Goal: Task Accomplishment & Management: Use online tool/utility

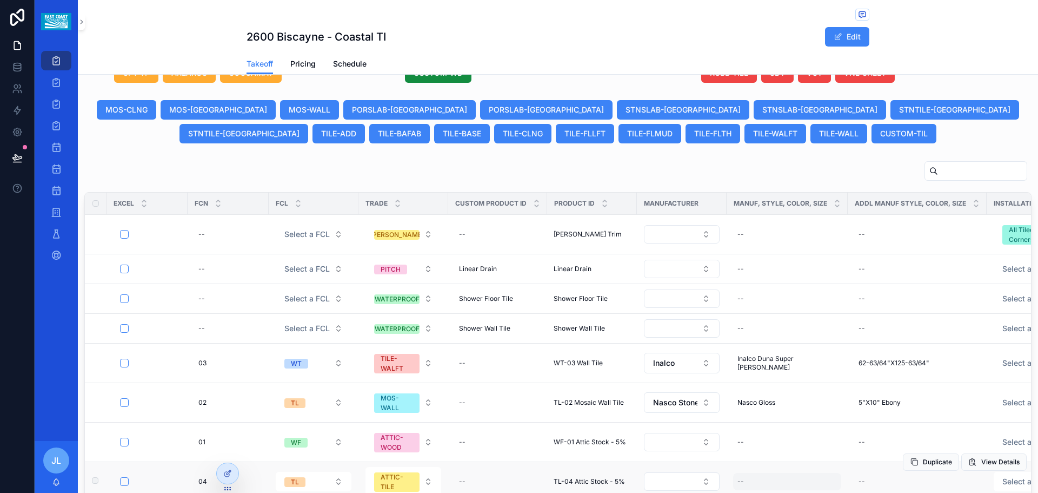
scroll to position [470, 0]
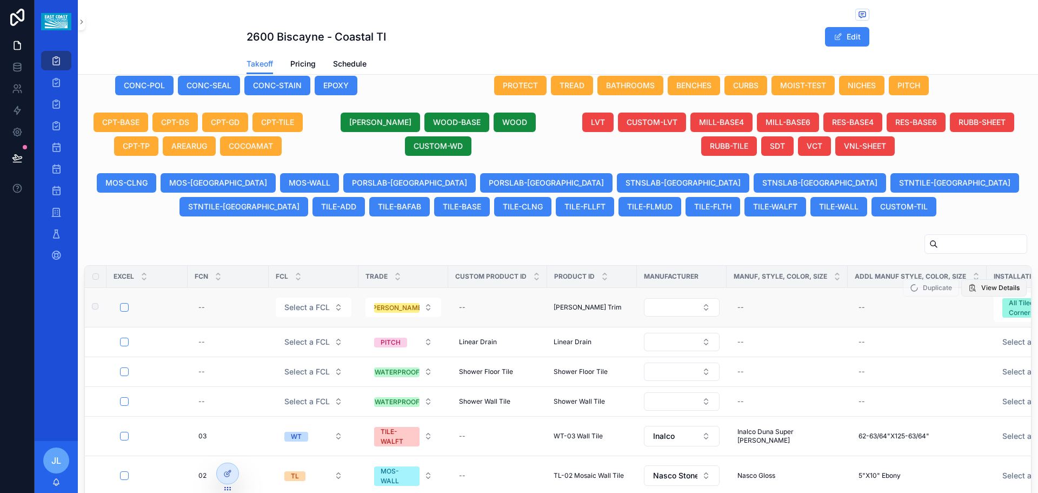
click at [981, 289] on span "View Details" at bounding box center [1000, 287] width 38 height 9
click at [916, 291] on span "Duplicate" at bounding box center [931, 290] width 56 height 8
drag, startPoint x: 916, startPoint y: 291, endPoint x: 953, endPoint y: 225, distance: 75.3
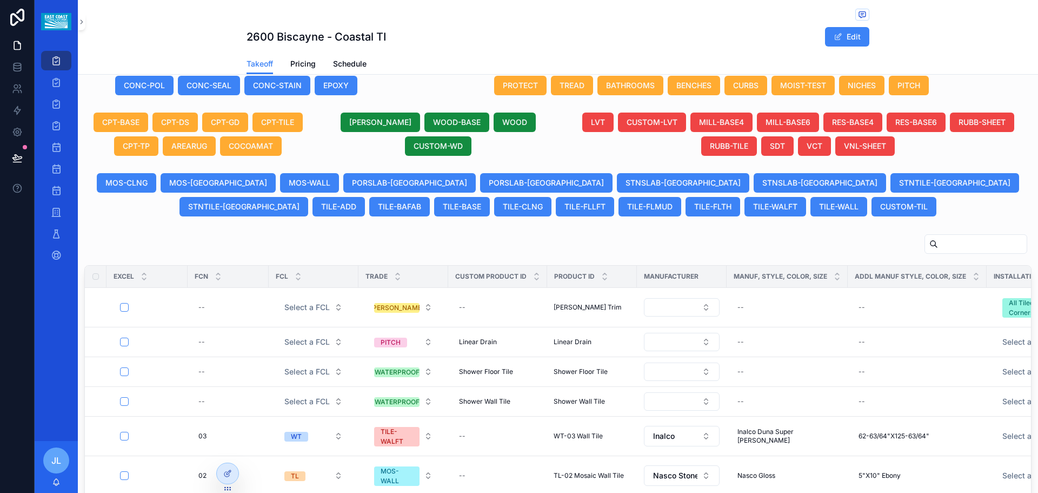
click at [953, 225] on div "Project 2600 Biscayne - Coastal TI Due Date in 11 days Project Type New Constru…" at bounding box center [558, 129] width 960 height 1022
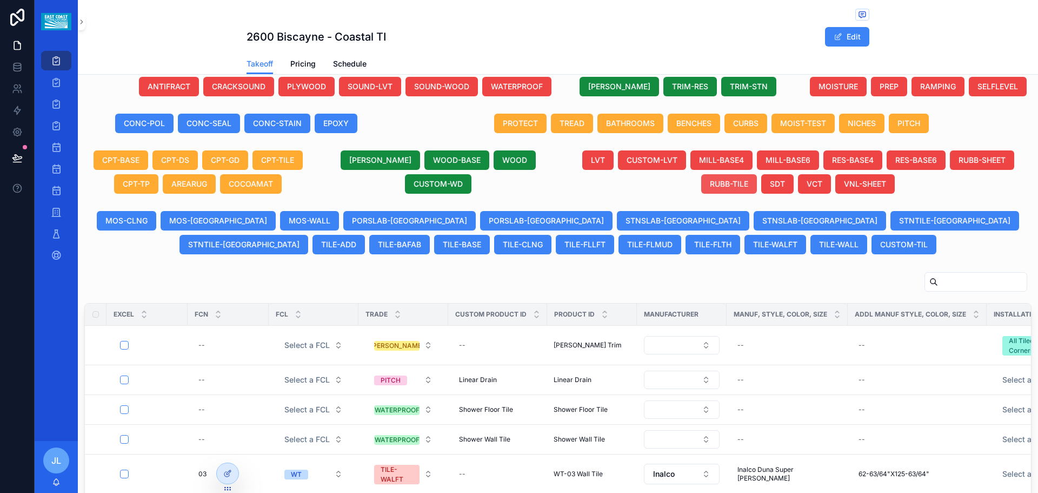
scroll to position [416, 0]
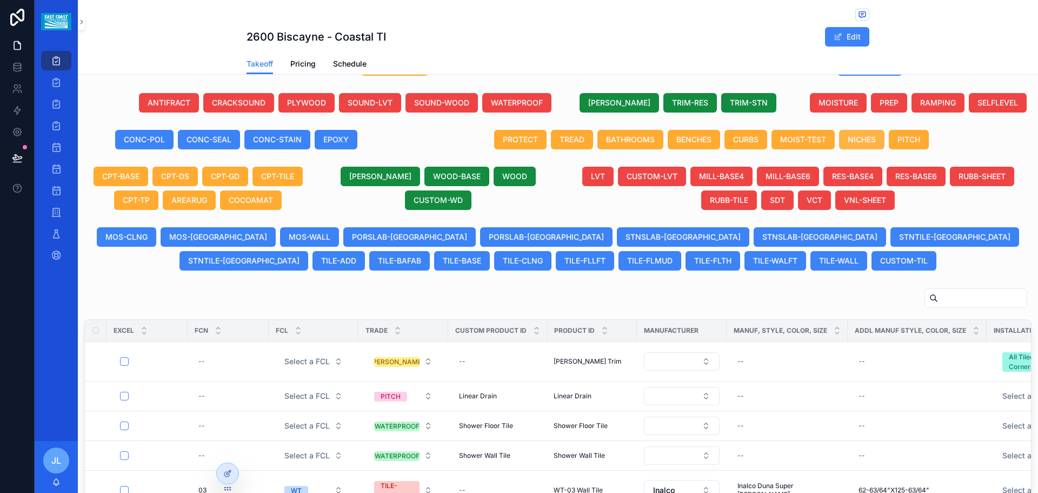
click at [852, 139] on span "NICHES" at bounding box center [862, 139] width 28 height 11
click at [782, 302] on div "scrollable content" at bounding box center [557, 300] width 947 height 25
click at [911, 344] on span "Duplicate" at bounding box center [931, 344] width 56 height 8
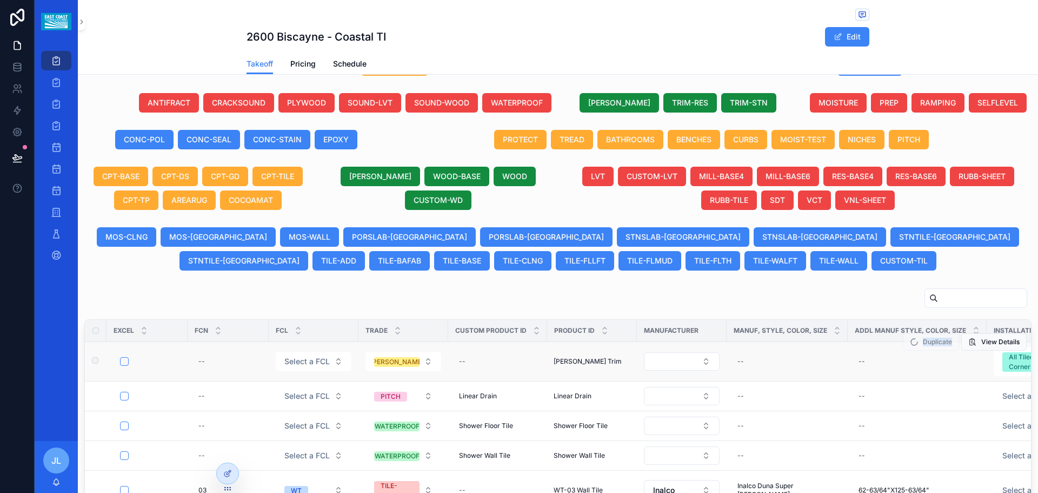
click at [911, 344] on span "Duplicate" at bounding box center [931, 344] width 56 height 8
click at [814, 300] on div "scrollable content" at bounding box center [557, 300] width 947 height 25
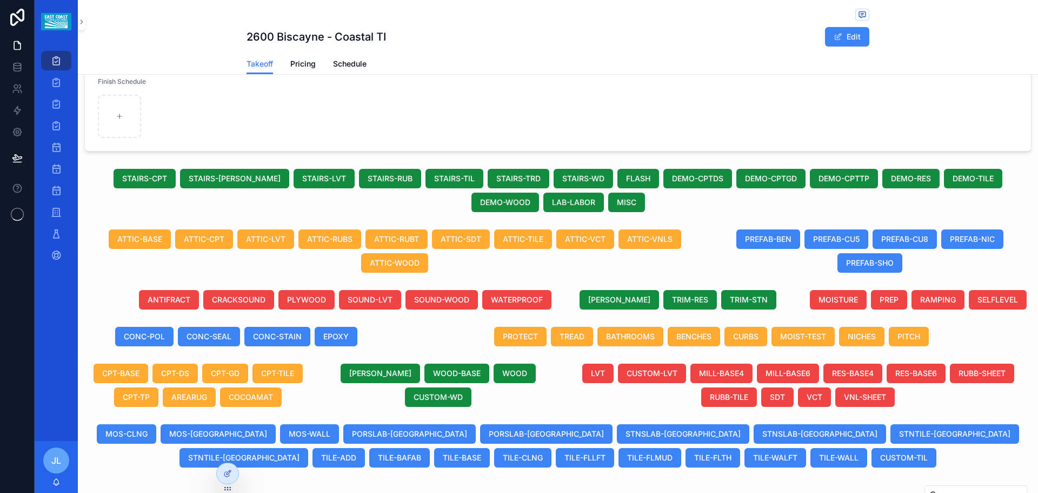
scroll to position [364, 0]
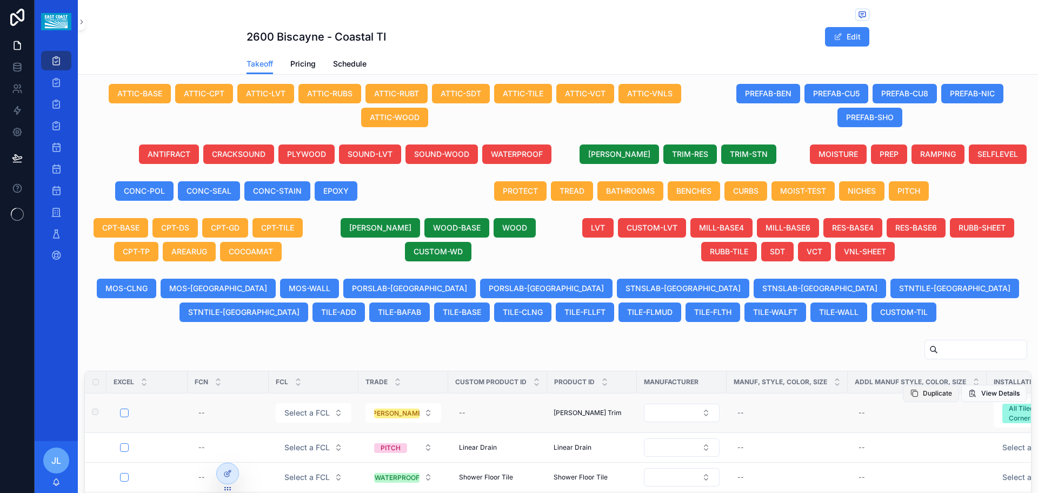
click at [923, 394] on span "Duplicate" at bounding box center [937, 393] width 29 height 9
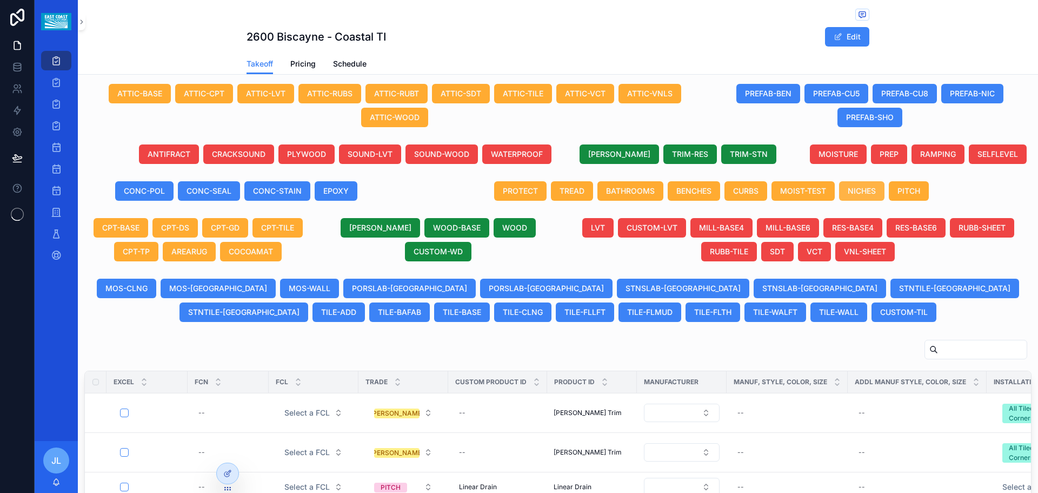
click at [859, 190] on span "NICHES" at bounding box center [862, 190] width 28 height 11
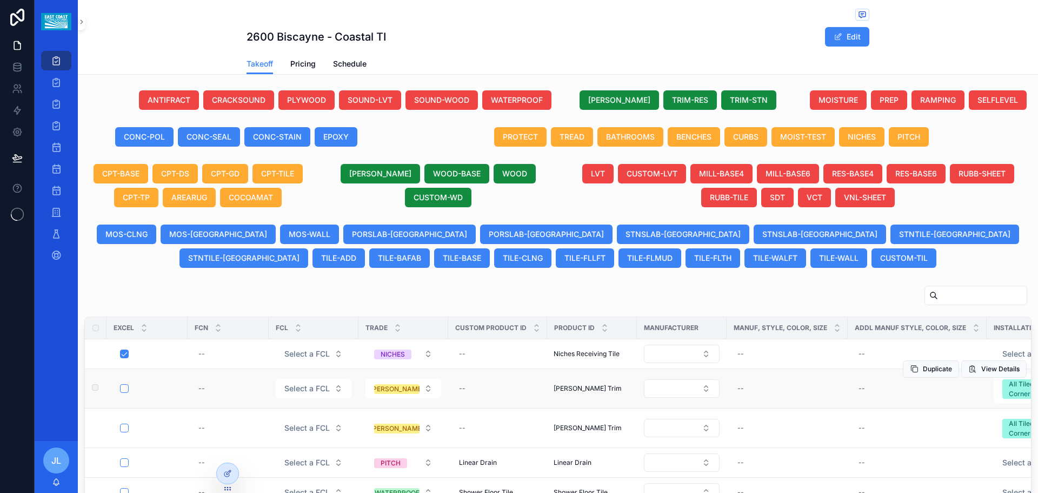
scroll to position [0, 0]
click at [123, 391] on button "scrollable content" at bounding box center [124, 388] width 9 height 9
click at [120, 387] on button "scrollable content" at bounding box center [124, 388] width 9 height 9
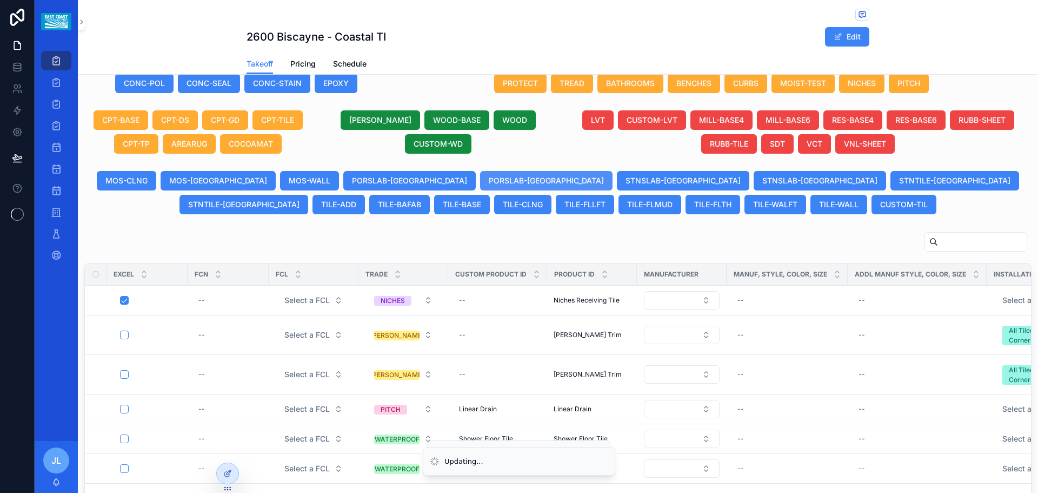
scroll to position [492, 0]
click at [333, 242] on div "scrollable content" at bounding box center [557, 243] width 947 height 25
click at [123, 333] on button "scrollable content" at bounding box center [124, 334] width 9 height 9
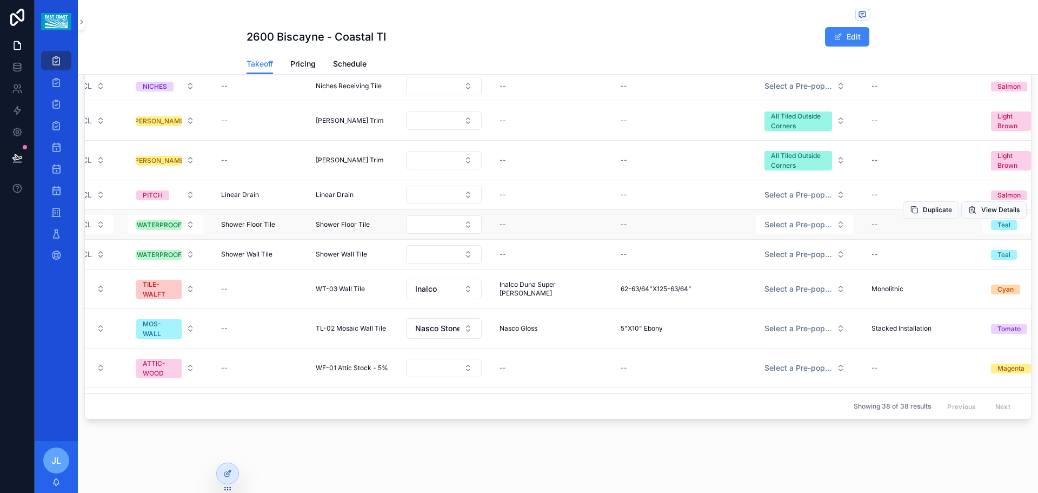
scroll to position [0, 236]
click at [227, 122] on div "--" at bounding box center [226, 120] width 6 height 9
type input "**********"
click button "scrollable content" at bounding box center [355, 135] width 13 height 13
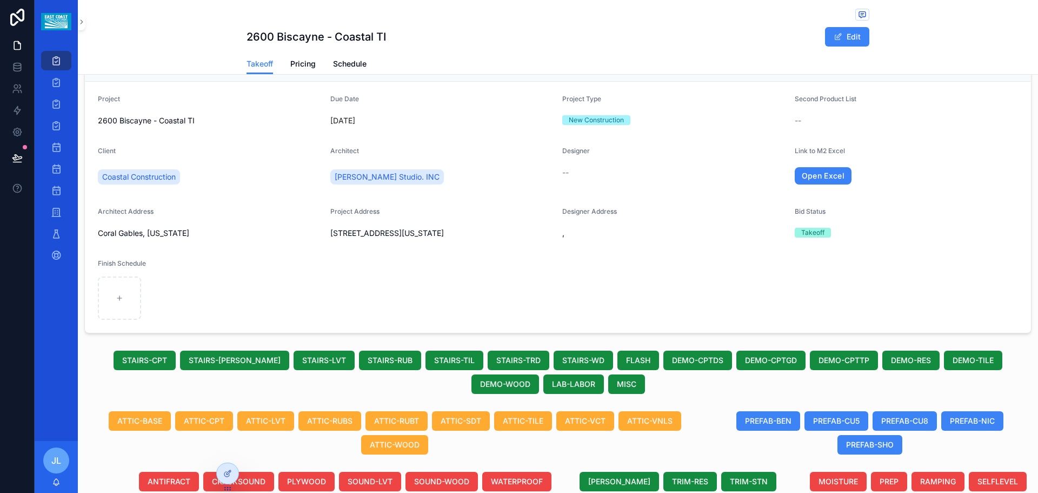
scroll to position [0, 0]
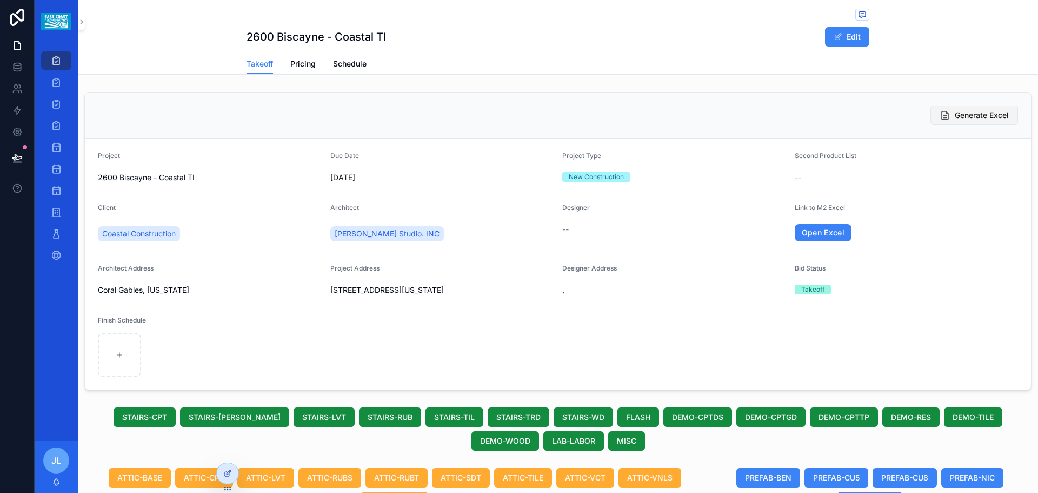
click at [972, 117] on span "Generate Excel" at bounding box center [982, 115] width 54 height 11
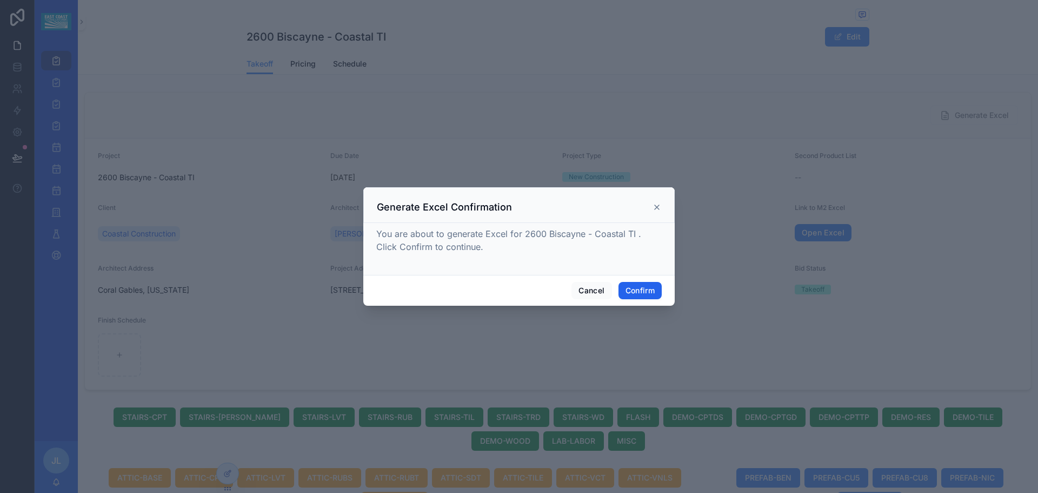
click at [644, 290] on button "Confirm" at bounding box center [640, 290] width 43 height 17
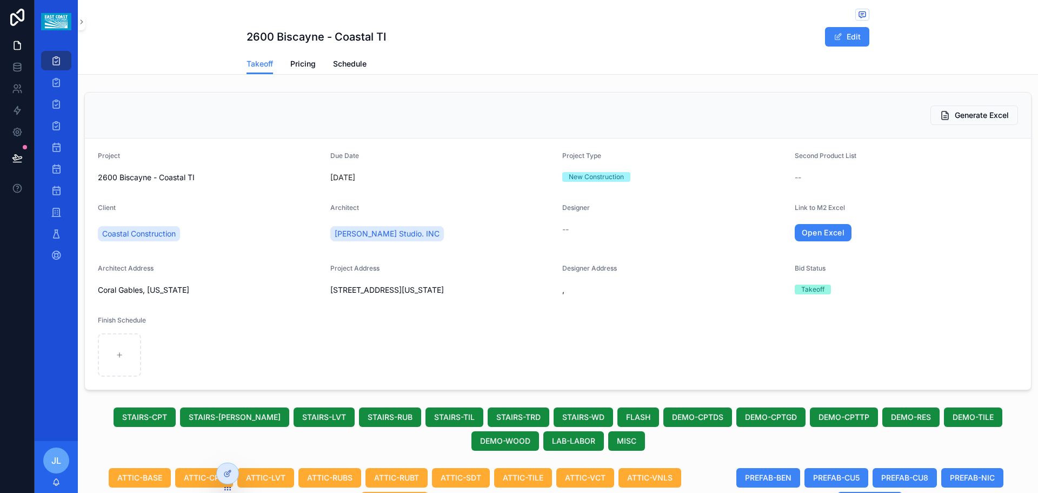
click at [832, 235] on link "Open Excel" at bounding box center [823, 232] width 57 height 17
